Goal: Information Seeking & Learning: Learn about a topic

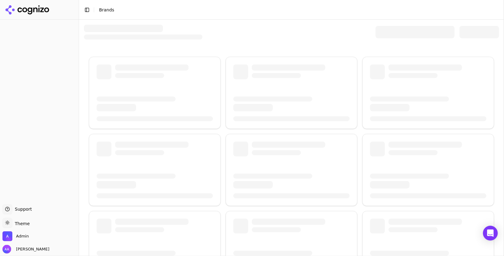
click at [401, 30] on div at bounding box center [415, 32] width 79 height 12
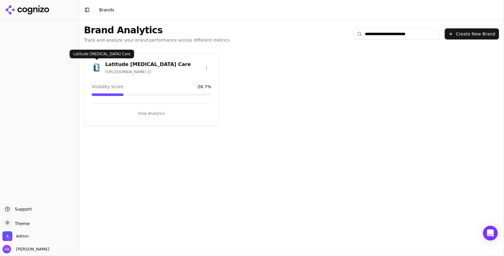
type input "**********"
click at [99, 67] on img at bounding box center [97, 68] width 10 height 10
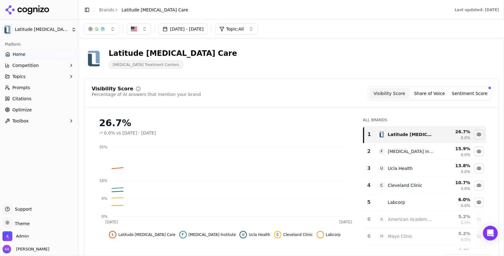
click at [31, 101] on link "Citations" at bounding box center [39, 99] width 74 height 10
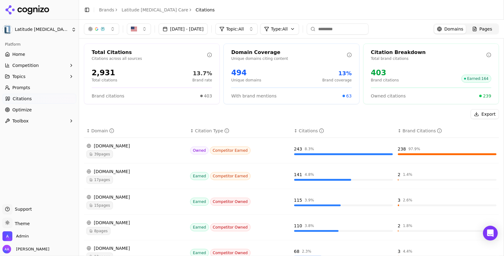
click at [34, 88] on html "Latitude Food Allergy Care Platform Home Competition Topics Prompts Citations O…" at bounding box center [252, 128] width 504 height 256
click at [34, 88] on link "Prompts" at bounding box center [39, 88] width 74 height 10
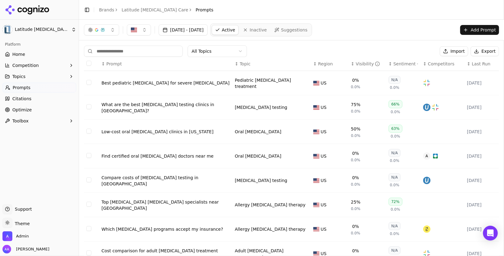
click at [161, 84] on div "Best pediatric allergist for severe food allergies" at bounding box center [166, 83] width 128 height 6
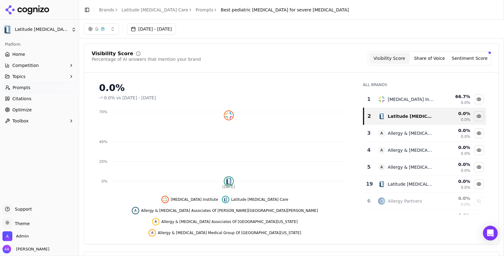
click at [107, 28] on button "button" at bounding box center [101, 28] width 35 height 11
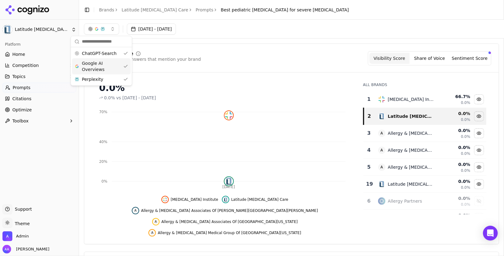
click at [108, 65] on span "Google AI Overviews" at bounding box center [101, 66] width 39 height 12
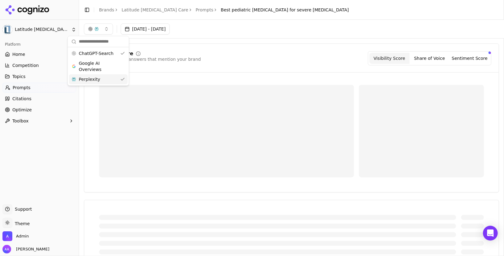
click at [107, 77] on div "Perplexity" at bounding box center [98, 79] width 59 height 10
click at [229, 64] on div "Visibility Score Percentage of AI answers that mention your brand Visibility Sc…" at bounding box center [292, 58] width 400 height 14
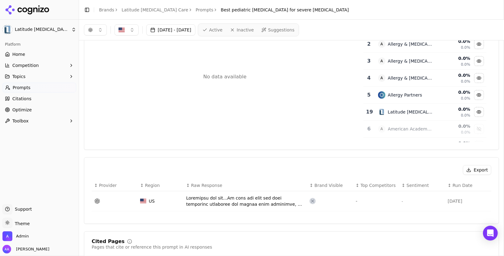
scroll to position [37, 0]
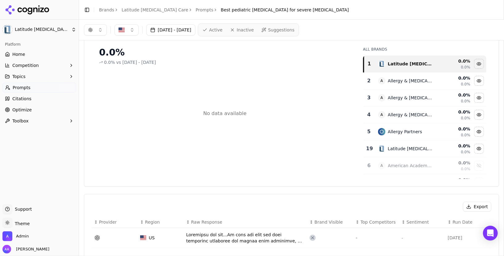
click at [26, 53] on link "Home" at bounding box center [39, 54] width 74 height 10
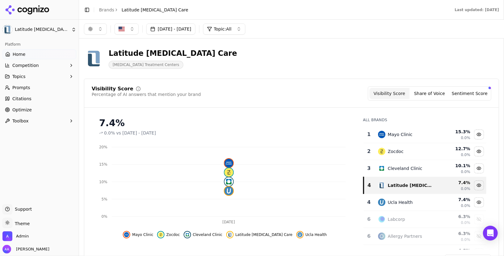
click at [57, 95] on link "Citations" at bounding box center [39, 99] width 74 height 10
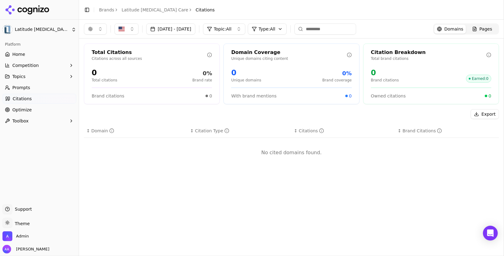
click at [104, 32] on button "button" at bounding box center [95, 28] width 23 height 11
click at [99, 60] on span "Google AI Overviews" at bounding box center [95, 66] width 39 height 12
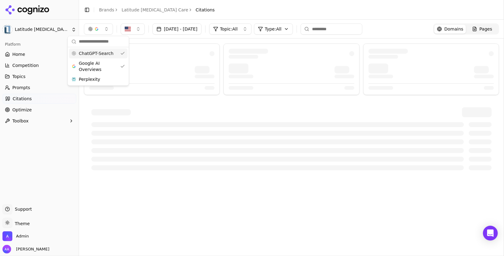
click at [108, 53] on span "ChatGPT-Search" at bounding box center [96, 53] width 35 height 6
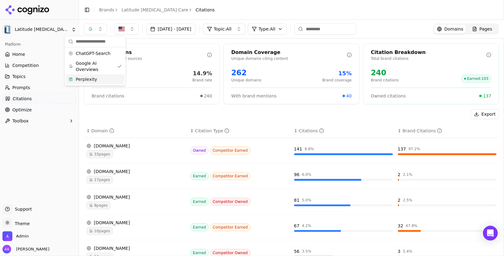
click at [103, 90] on div "Brand citations 240" at bounding box center [152, 93] width 120 height 11
click at [92, 35] on div "Jul 16, 2025 - Aug 15, 2025 Topic: All Type: All Domains Pages" at bounding box center [291, 29] width 425 height 19
click at [93, 33] on button "button" at bounding box center [95, 28] width 23 height 11
click at [101, 77] on div "Perplexity" at bounding box center [95, 79] width 59 height 10
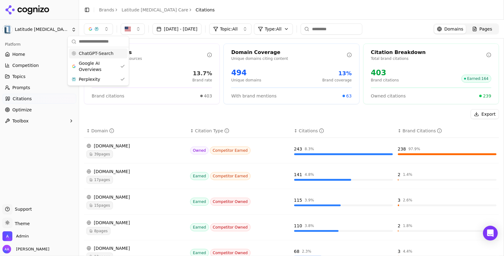
click at [105, 49] on div "ChatGPT-Search" at bounding box center [98, 53] width 59 height 10
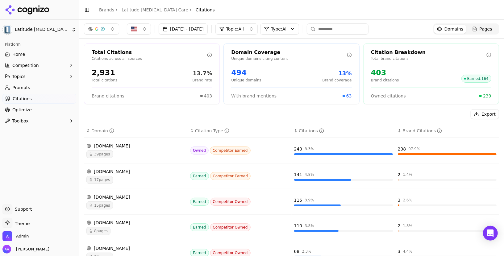
click at [179, 77] on div "2,931 Total citations 13.7% Brand rate" at bounding box center [152, 75] width 120 height 15
click at [34, 87] on link "Prompts" at bounding box center [39, 88] width 74 height 10
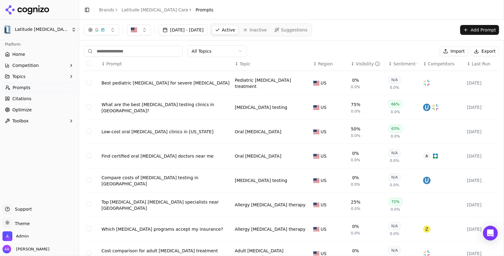
click at [366, 61] on div "Visibility" at bounding box center [368, 64] width 24 height 6
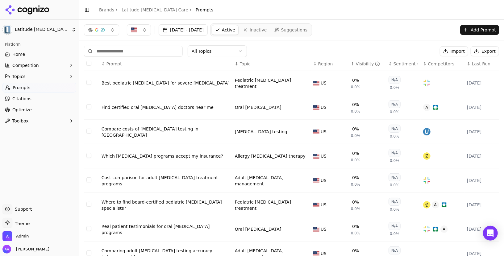
click at [366, 61] on div "Visibility" at bounding box center [368, 64] width 24 height 6
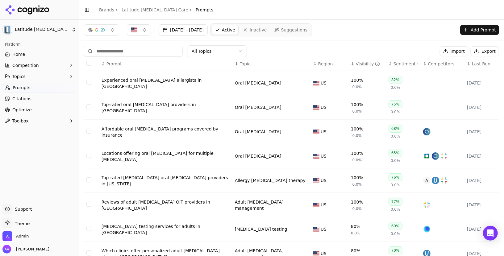
scroll to position [76, 0]
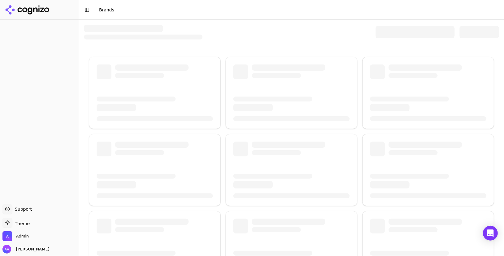
click at [403, 36] on div at bounding box center [415, 32] width 79 height 12
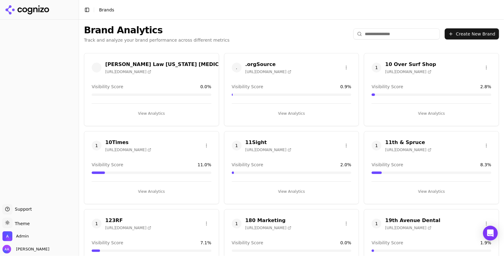
click at [380, 32] on input "search" at bounding box center [397, 33] width 86 height 11
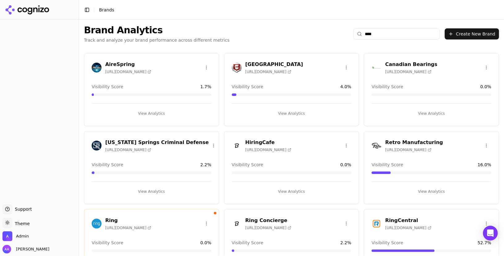
type input "****"
click at [97, 222] on img at bounding box center [97, 224] width 10 height 10
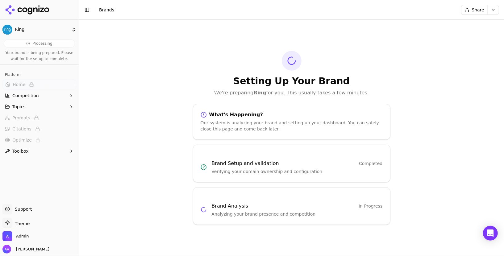
click at [491, 14] on html "Ring Processing Your brand is being prepared. Please wait for the setup to comp…" at bounding box center [252, 128] width 504 height 256
click at [481, 21] on div "Run Again" at bounding box center [479, 23] width 36 height 10
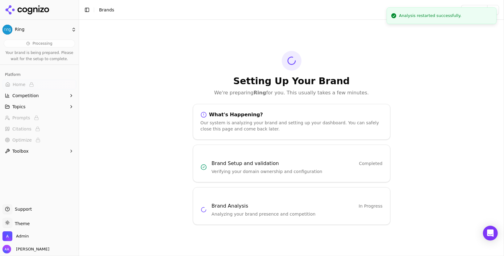
click at [192, 60] on div "Setting Up Your Brand We're preparing Ring for you. This usually takes a few mi…" at bounding box center [292, 138] width 208 height 174
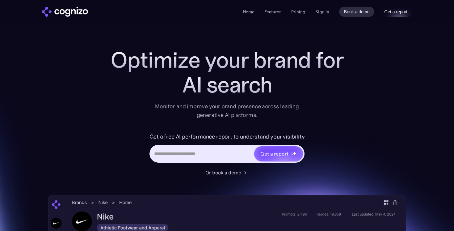
click at [397, 14] on link "Get a report" at bounding box center [395, 12] width 33 height 10
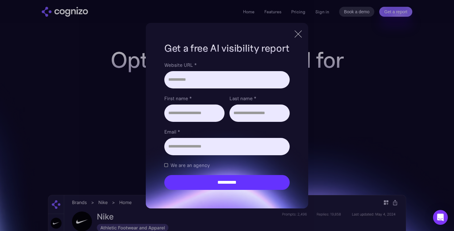
click at [301, 30] on div at bounding box center [298, 33] width 10 height 11
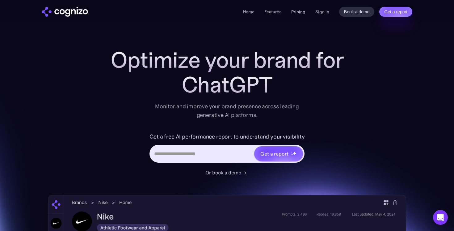
click at [300, 13] on link "Pricing" at bounding box center [298, 12] width 14 height 6
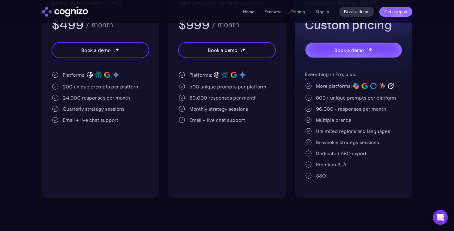
scroll to position [167, 0]
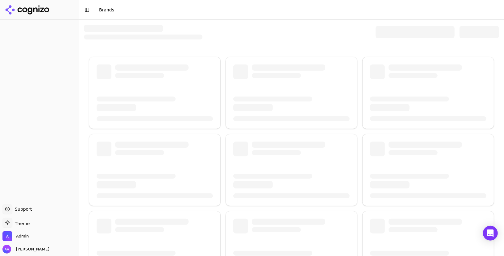
click at [381, 27] on div at bounding box center [415, 32] width 79 height 12
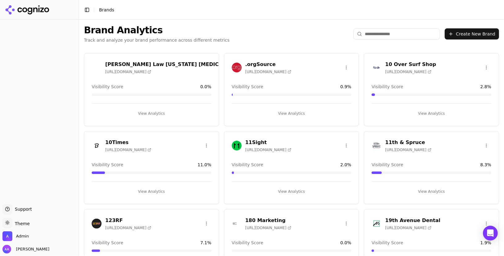
click at [388, 29] on input "search" at bounding box center [397, 33] width 86 height 11
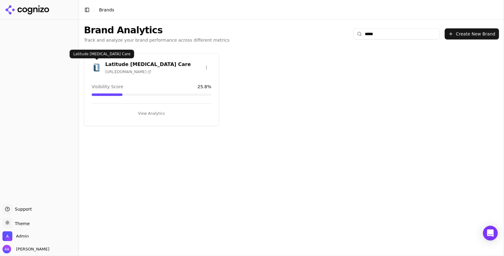
type input "*****"
click at [90, 66] on div "Latitude Food Allergy Care https://latitudefoodallergycare.com" at bounding box center [151, 68] width 135 height 15
click at [95, 66] on img at bounding box center [97, 68] width 10 height 10
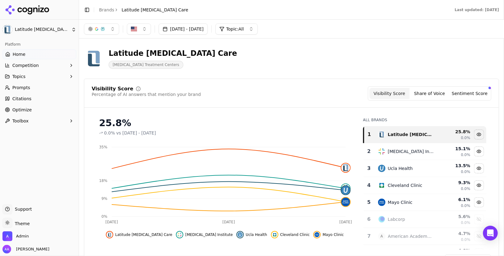
click at [25, 106] on link "Optimize" at bounding box center [39, 110] width 74 height 10
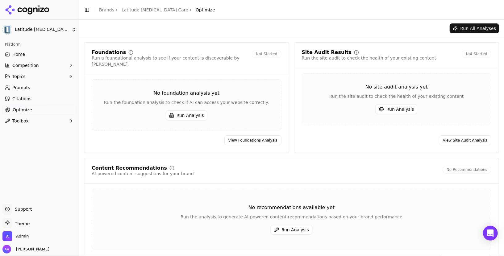
click at [31, 97] on link "Citations" at bounding box center [39, 99] width 74 height 10
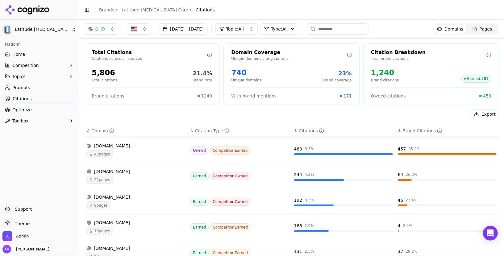
click at [101, 28] on div "button" at bounding box center [102, 29] width 5 height 5
click at [110, 65] on span "Google AI Overviews" at bounding box center [101, 66] width 39 height 12
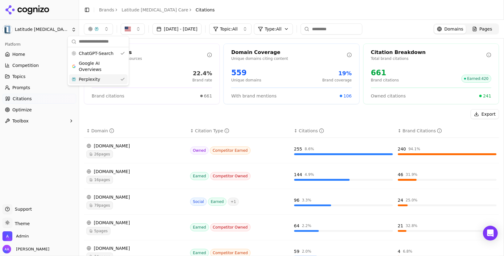
click at [106, 76] on div "Perplexity" at bounding box center [98, 79] width 59 height 10
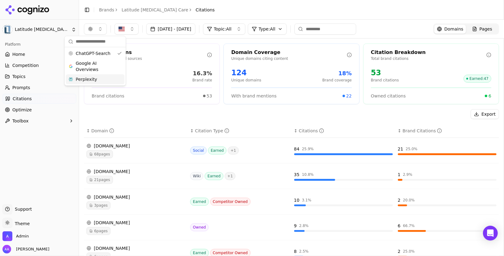
click at [186, 116] on div "Export" at bounding box center [291, 114] width 415 height 10
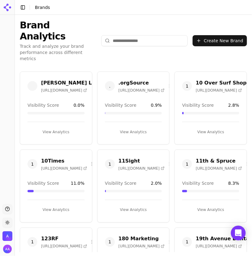
click at [143, 35] on input "search" at bounding box center [144, 40] width 86 height 11
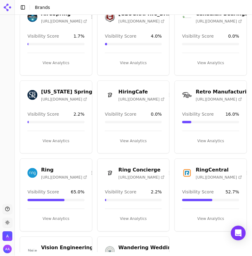
scroll to position [75, 0]
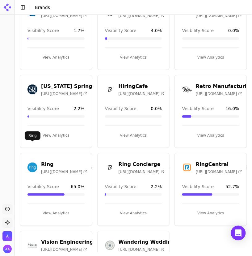
type input "****"
click at [31, 163] on img at bounding box center [32, 168] width 10 height 10
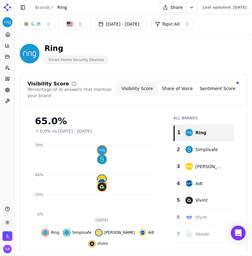
click at [154, 53] on div "Ring Smart Home Security Devices" at bounding box center [133, 54] width 227 height 20
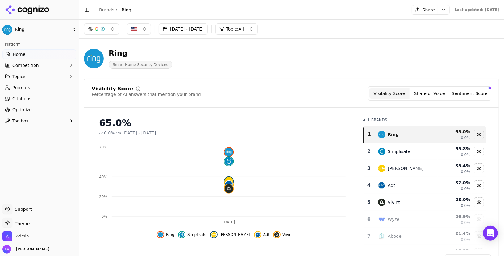
click at [107, 9] on link "Brands" at bounding box center [106, 9] width 15 height 5
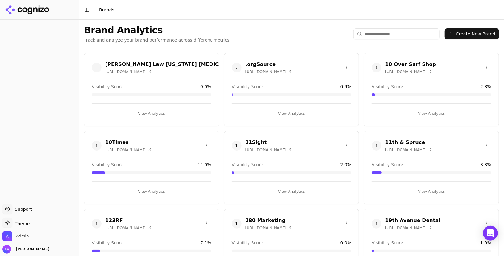
click at [252, 35] on input "search" at bounding box center [397, 33] width 86 height 11
click at [252, 33] on input "search" at bounding box center [397, 33] width 86 height 11
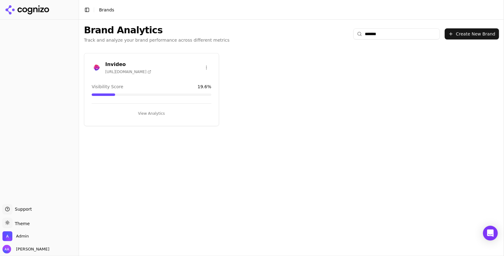
type input "*******"
click at [96, 64] on img at bounding box center [97, 68] width 10 height 10
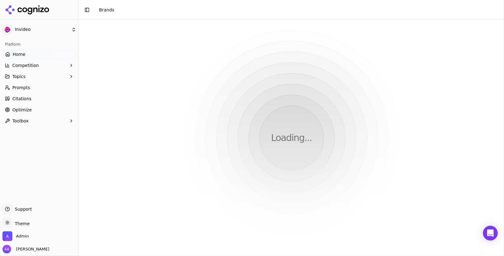
click at [32, 88] on link "Prompts" at bounding box center [39, 88] width 74 height 10
